Goal: Task Accomplishment & Management: Manage account settings

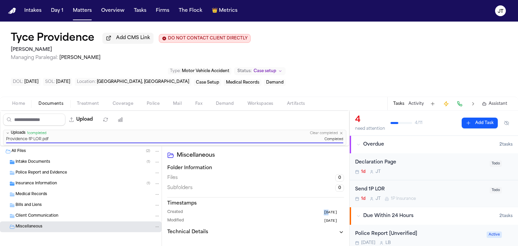
scroll to position [168, 0]
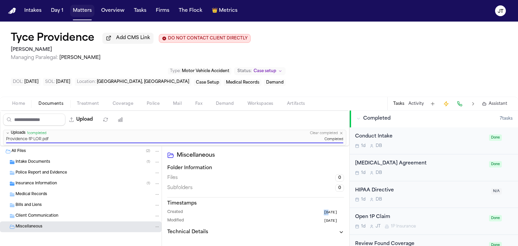
click at [80, 8] on button "Matters" at bounding box center [82, 11] width 24 height 12
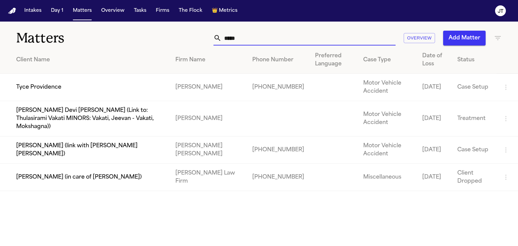
drag, startPoint x: 252, startPoint y: 41, endPoint x: 168, endPoint y: 25, distance: 85.0
click at [168, 25] on div "Matters ***** Overview Add Matter" at bounding box center [259, 34] width 518 height 25
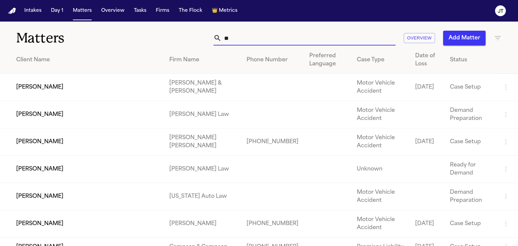
type input "*"
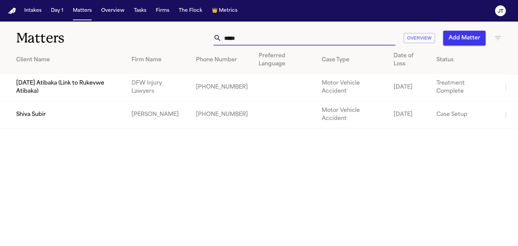
type input "*****"
click at [30, 114] on td "Shiva Subir" at bounding box center [63, 114] width 126 height 27
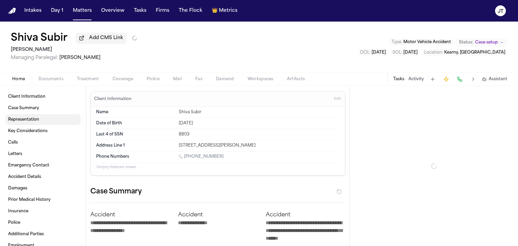
type textarea "*"
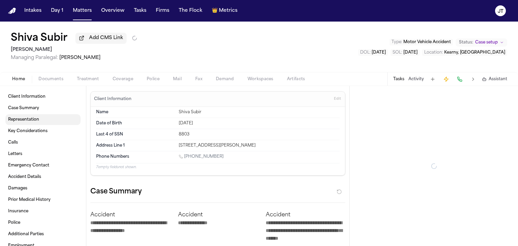
type textarea "*"
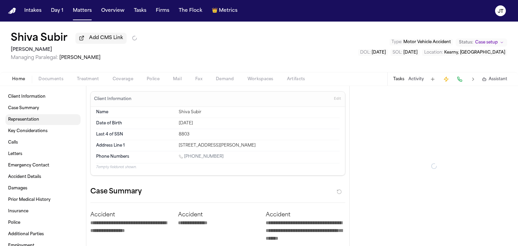
type textarea "*"
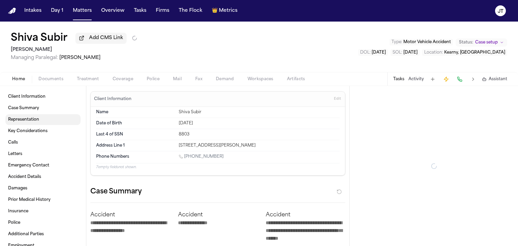
type textarea "*"
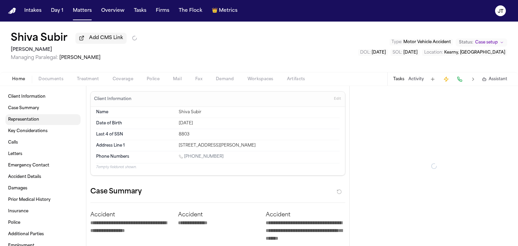
type textarea "*"
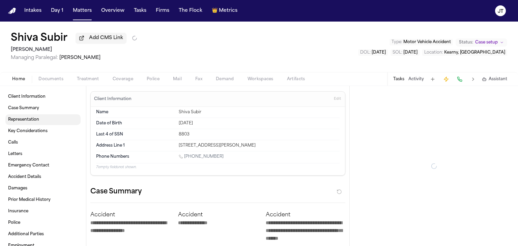
type textarea "*"
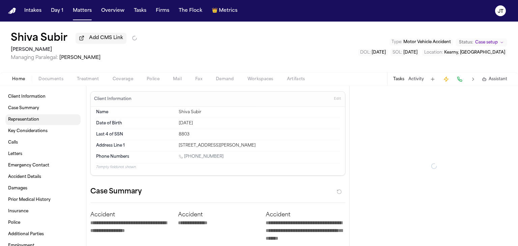
type textarea "*"
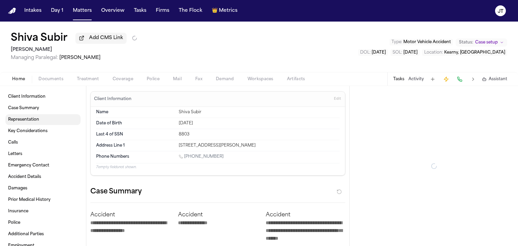
type textarea "*"
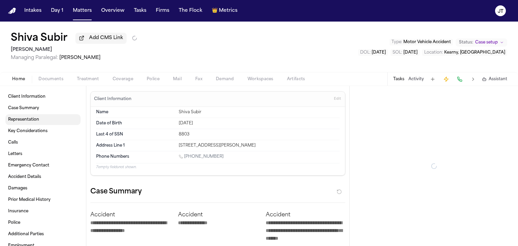
type textarea "*"
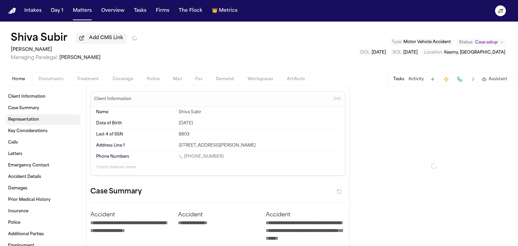
type textarea "*"
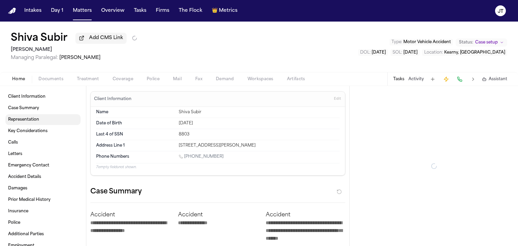
type textarea "*"
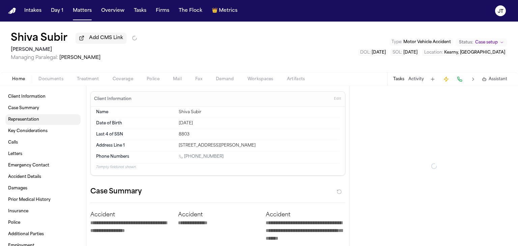
type textarea "*"
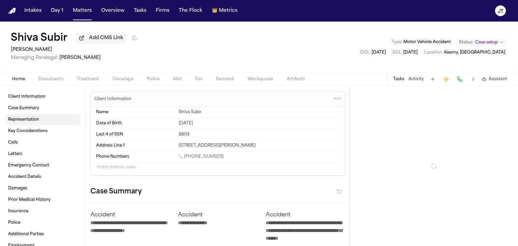
type textarea "*"
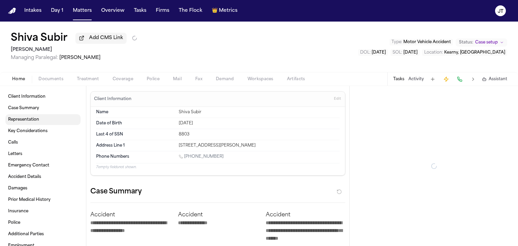
type textarea "*"
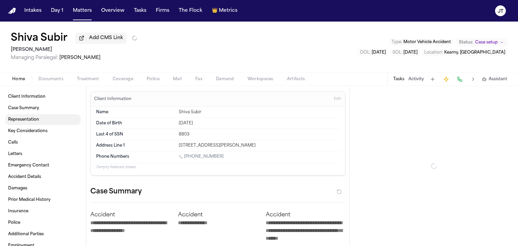
type textarea "*"
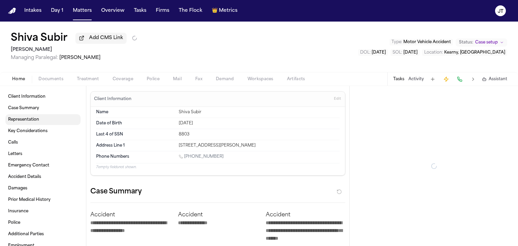
type textarea "*"
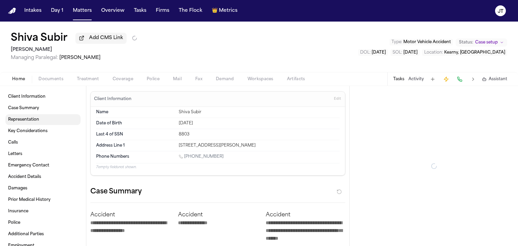
type textarea "*"
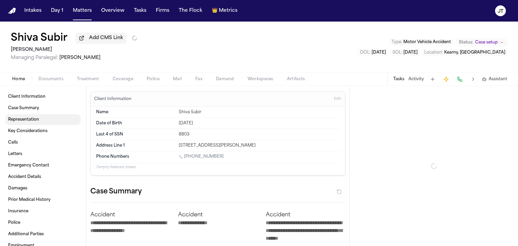
type textarea "*"
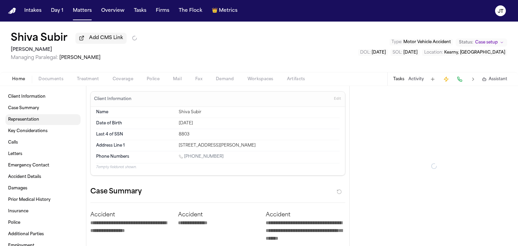
type textarea "*"
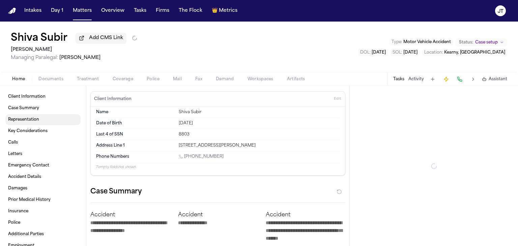
type textarea "*"
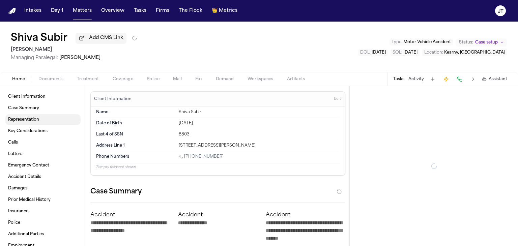
type textarea "*"
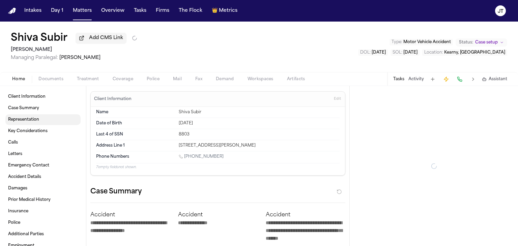
type textarea "*"
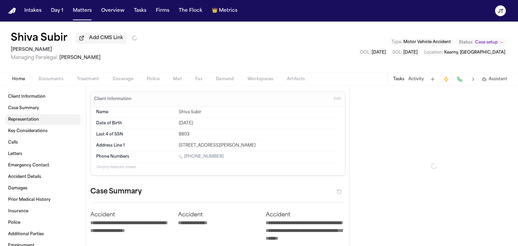
type textarea "*"
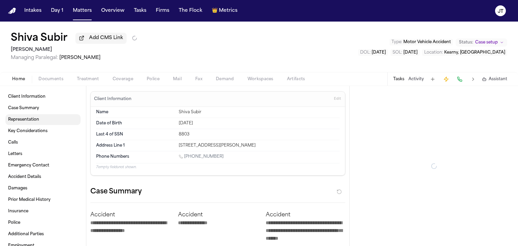
type textarea "*"
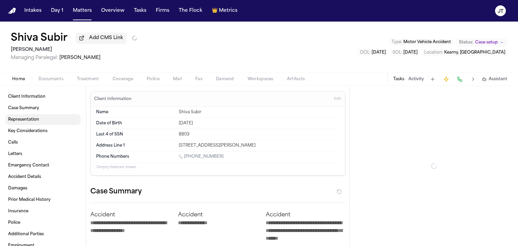
type textarea "*"
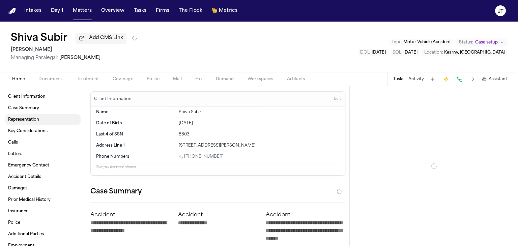
type textarea "*"
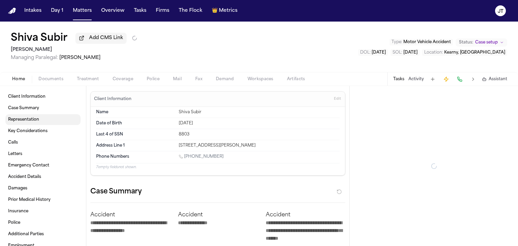
type textarea "*"
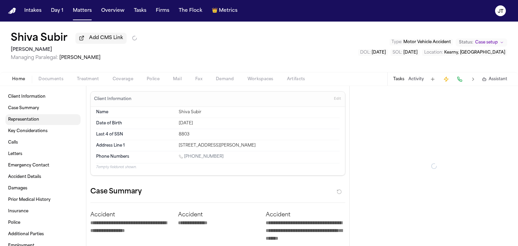
type textarea "*"
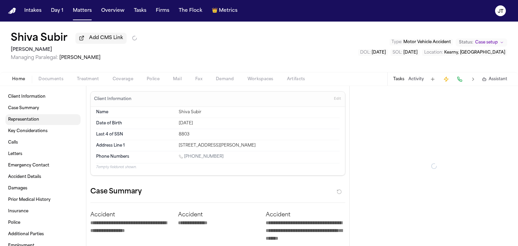
type textarea "*"
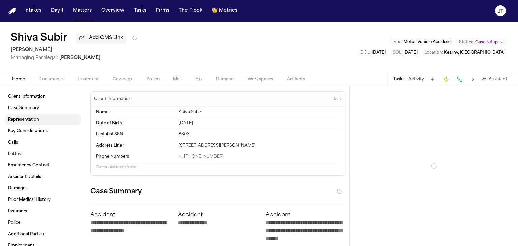
type textarea "*"
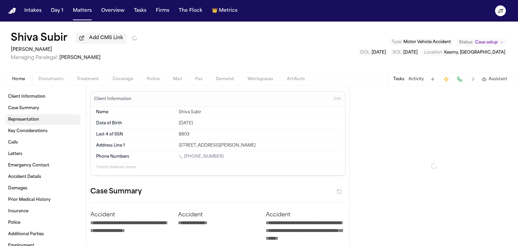
type textarea "*"
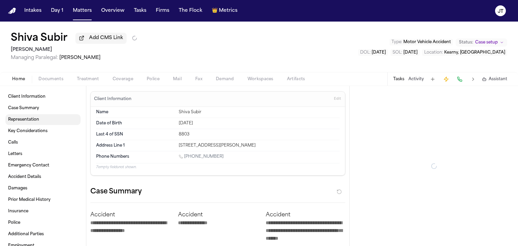
type textarea "*"
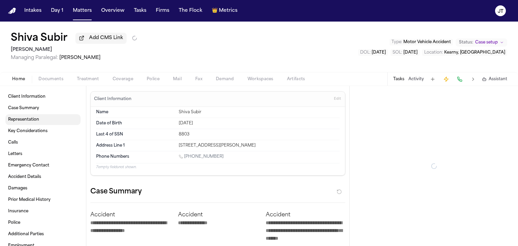
type textarea "*"
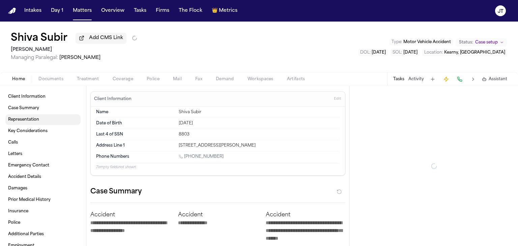
type textarea "*"
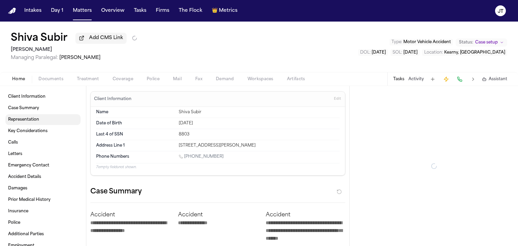
type textarea "*"
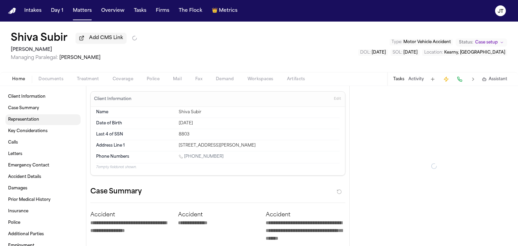
type textarea "*"
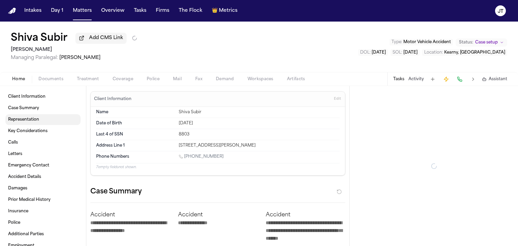
type textarea "*"
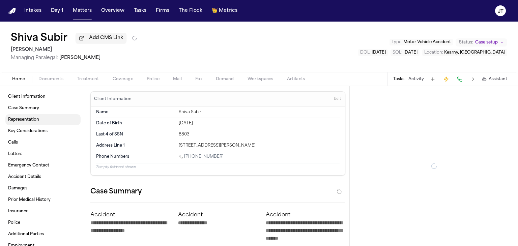
type textarea "*"
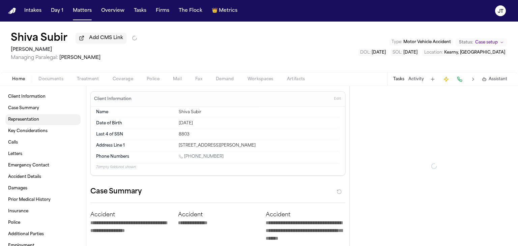
type textarea "*"
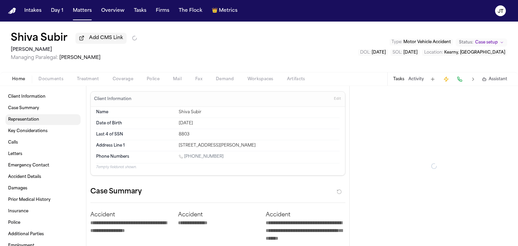
type textarea "*"
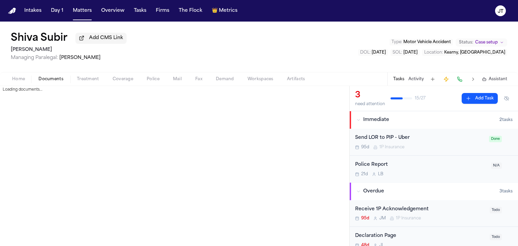
click at [50, 82] on button "Documents" at bounding box center [51, 79] width 38 height 8
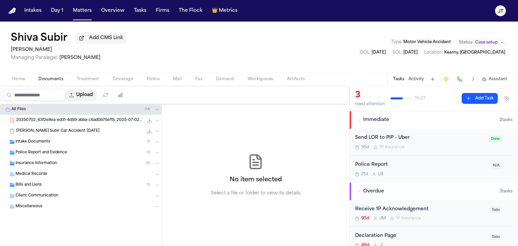
click at [88, 93] on button "Upload" at bounding box center [80, 95] width 31 height 12
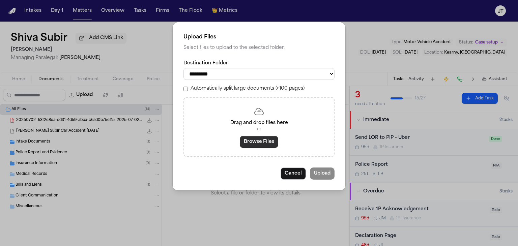
click at [255, 143] on button "Browse Files" at bounding box center [259, 142] width 38 height 12
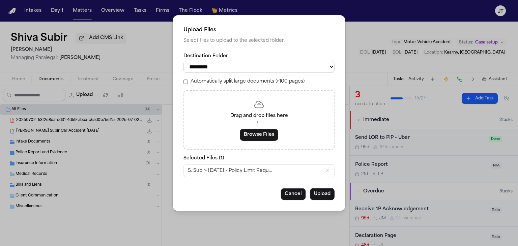
click at [224, 68] on select "**********" at bounding box center [258, 67] width 151 height 12
click at [183, 61] on select "**********" at bounding box center [258, 67] width 151 height 12
click at [325, 192] on button "Upload" at bounding box center [322, 194] width 25 height 12
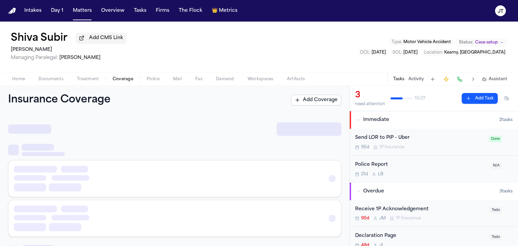
click at [127, 81] on span "Coverage" at bounding box center [123, 78] width 21 height 5
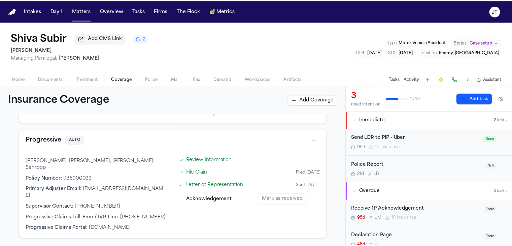
scroll to position [189, 0]
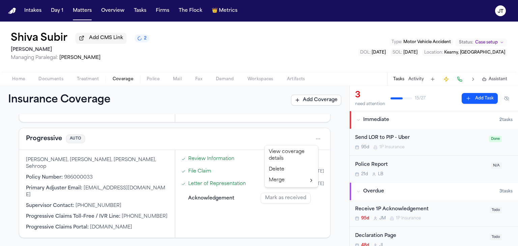
click at [313, 137] on html "Intakes Day 1 Matters Overview Tasks Firms The Flock 👑 Metrics [PERSON_NAME] Su…" at bounding box center [259, 123] width 518 height 246
click at [279, 157] on div "View coverage details" at bounding box center [291, 156] width 51 height 18
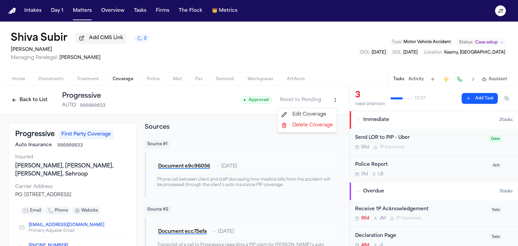
click at [327, 101] on html "Intakes Day 1 Matters Overview Tasks Firms The Flock 👑 Metrics [PERSON_NAME] Su…" at bounding box center [259, 123] width 518 height 246
click at [310, 116] on div "Edit Coverage" at bounding box center [307, 114] width 57 height 11
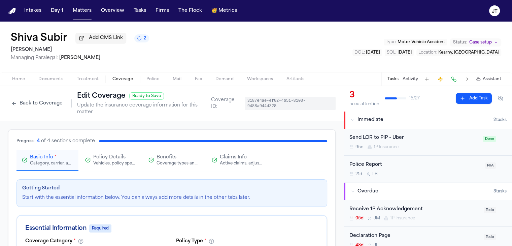
click at [227, 154] on span "Claims Info" at bounding box center [233, 157] width 27 height 7
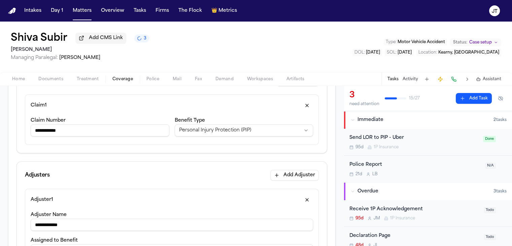
scroll to position [111, 0]
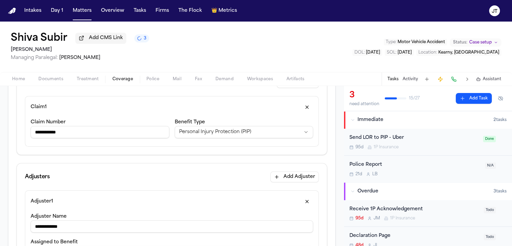
drag, startPoint x: 105, startPoint y: 127, endPoint x: 33, endPoint y: 123, distance: 72.6
click at [33, 126] on input "**********" at bounding box center [100, 132] width 139 height 12
paste input
click at [301, 102] on button "button" at bounding box center [307, 107] width 12 height 11
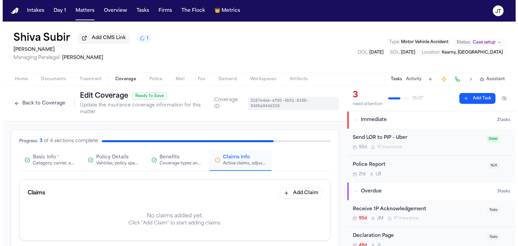
scroll to position [0, 0]
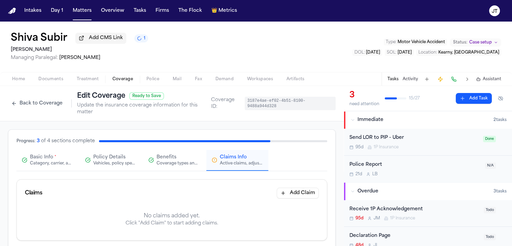
click at [33, 100] on button "Back to Coverage" at bounding box center [37, 103] width 58 height 11
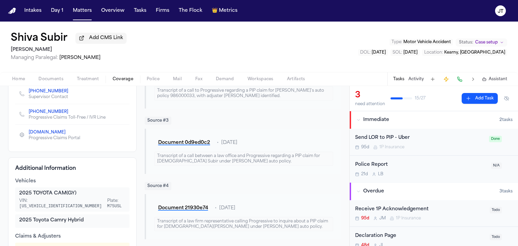
scroll to position [144, 0]
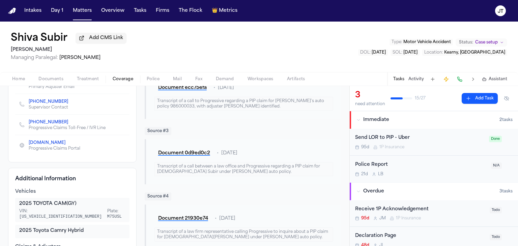
click at [122, 77] on span "Coverage" at bounding box center [123, 78] width 21 height 5
click at [119, 78] on span "Coverage" at bounding box center [123, 78] width 21 height 5
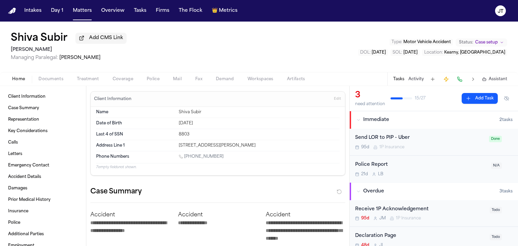
click at [17, 77] on span "Home" at bounding box center [18, 78] width 13 height 5
click at [118, 79] on span "Coverage" at bounding box center [123, 78] width 21 height 5
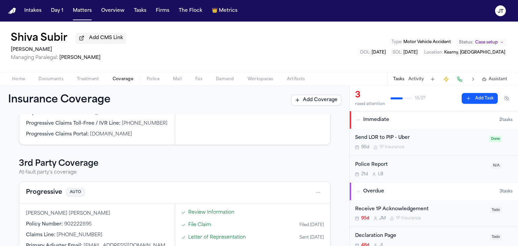
scroll to position [292, 0]
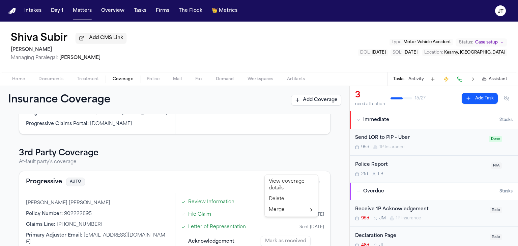
click at [310, 170] on html "Intakes Day 1 Matters Overview Tasks Firms The Flock 👑 Metrics [PERSON_NAME] Su…" at bounding box center [259, 123] width 518 height 246
click at [294, 183] on div "View coverage details" at bounding box center [291, 185] width 51 height 18
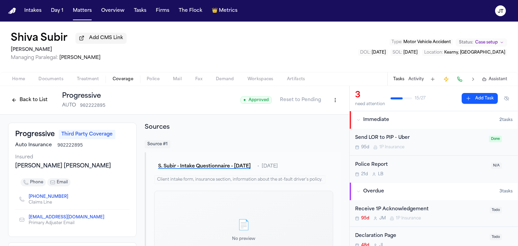
click at [332, 99] on html "Intakes Day 1 Matters Overview Tasks Firms The Flock 👑 Metrics [PERSON_NAME] Su…" at bounding box center [259, 123] width 518 height 246
click at [315, 114] on div "Edit Coverage" at bounding box center [307, 114] width 57 height 11
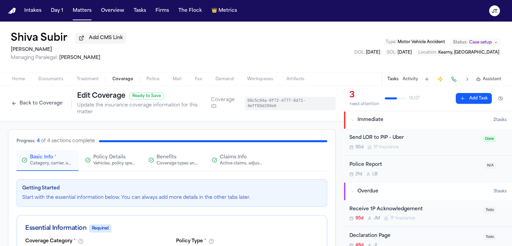
click at [169, 154] on span "Benefits" at bounding box center [167, 157] width 20 height 7
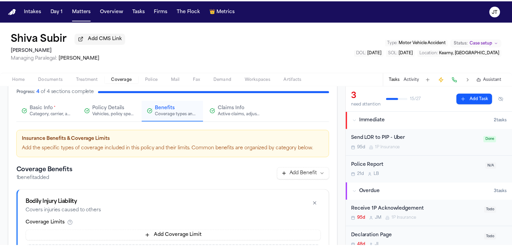
scroll to position [38, 0]
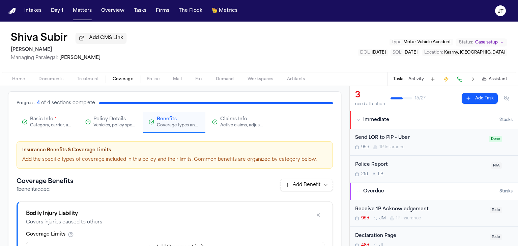
click at [233, 116] on span "Claims Info" at bounding box center [233, 119] width 27 height 7
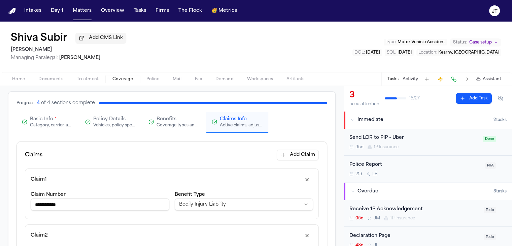
click at [82, 198] on input "**********" at bounding box center [100, 204] width 139 height 12
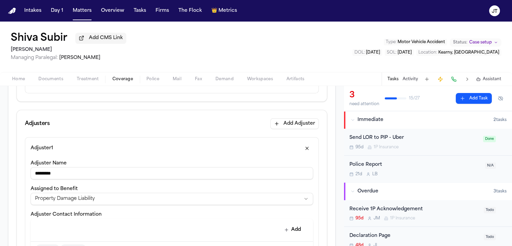
scroll to position [224, 0]
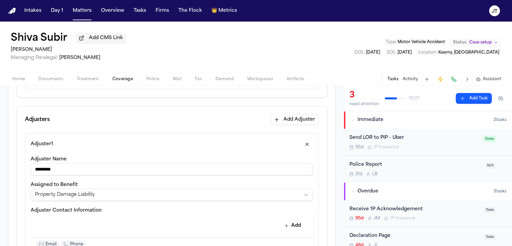
click at [133, 163] on input "*********" at bounding box center [172, 169] width 283 height 12
drag, startPoint x: 146, startPoint y: 163, endPoint x: 25, endPoint y: 164, distance: 120.6
click at [25, 164] on div "**********" at bounding box center [172, 215] width 294 height 165
paste input "***"
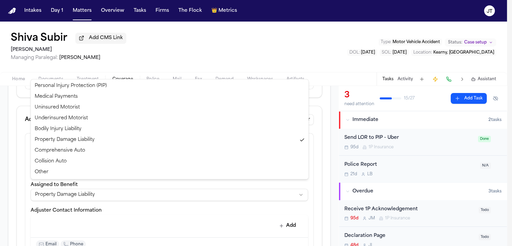
click at [45, 187] on html "**********" at bounding box center [256, 123] width 512 height 246
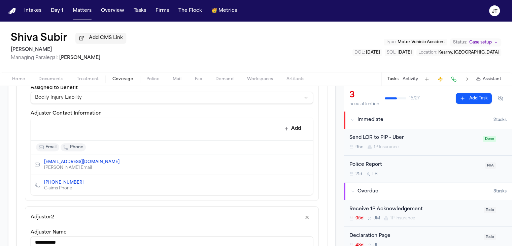
scroll to position [331, 0]
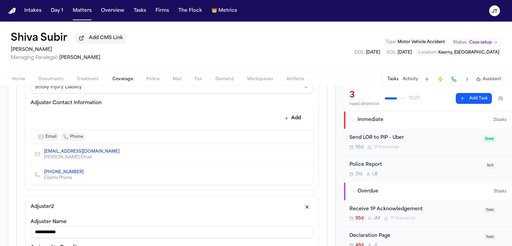
click at [292, 152] on icon "Edit contact" at bounding box center [294, 154] width 5 height 5
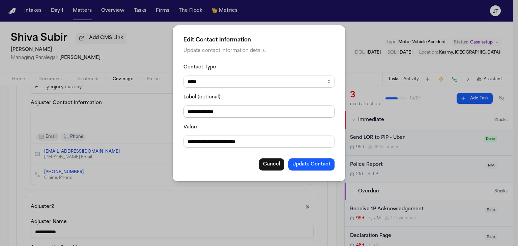
click at [248, 115] on input "**********" at bounding box center [258, 111] width 151 height 12
drag, startPoint x: 207, startPoint y: 112, endPoint x: 171, endPoint y: 108, distance: 36.2
click at [171, 108] on div "**********" at bounding box center [259, 123] width 518 height 246
paste input "***"
drag, startPoint x: 276, startPoint y: 142, endPoint x: 163, endPoint y: 147, distance: 112.6
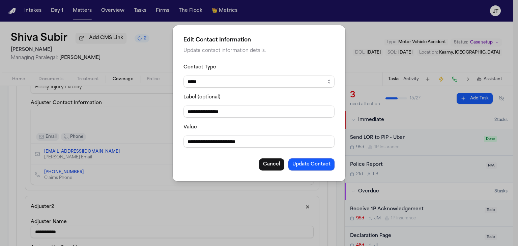
click at [163, 147] on div "**********" at bounding box center [259, 123] width 518 height 246
paste input
click at [320, 167] on button "Update Contact" at bounding box center [311, 164] width 46 height 12
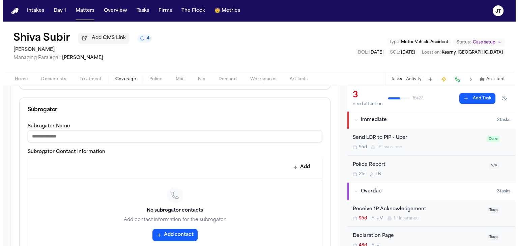
scroll to position [996, 0]
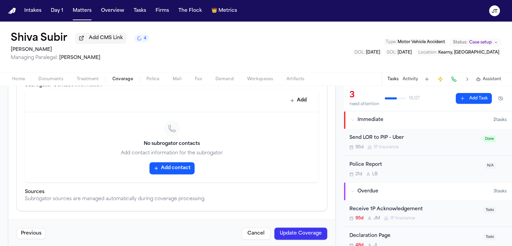
click at [299, 227] on button "Update Coverage" at bounding box center [301, 233] width 53 height 12
